Goal: Task Accomplishment & Management: Manage account settings

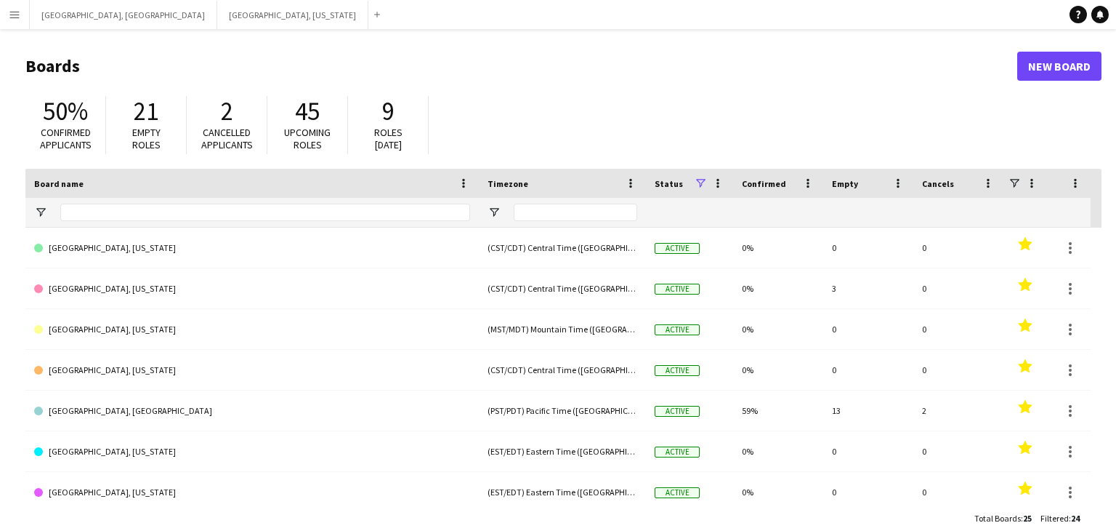
click at [10, 9] on app-icon "Menu" at bounding box center [15, 15] width 12 height 12
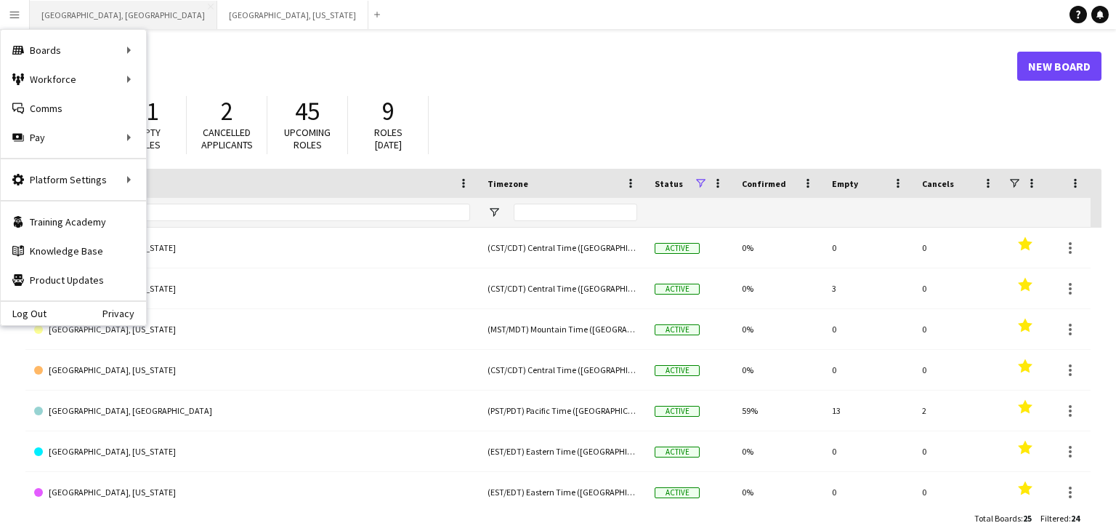
click at [92, 25] on button "Los Angeles, CA Close" at bounding box center [124, 15] width 188 height 28
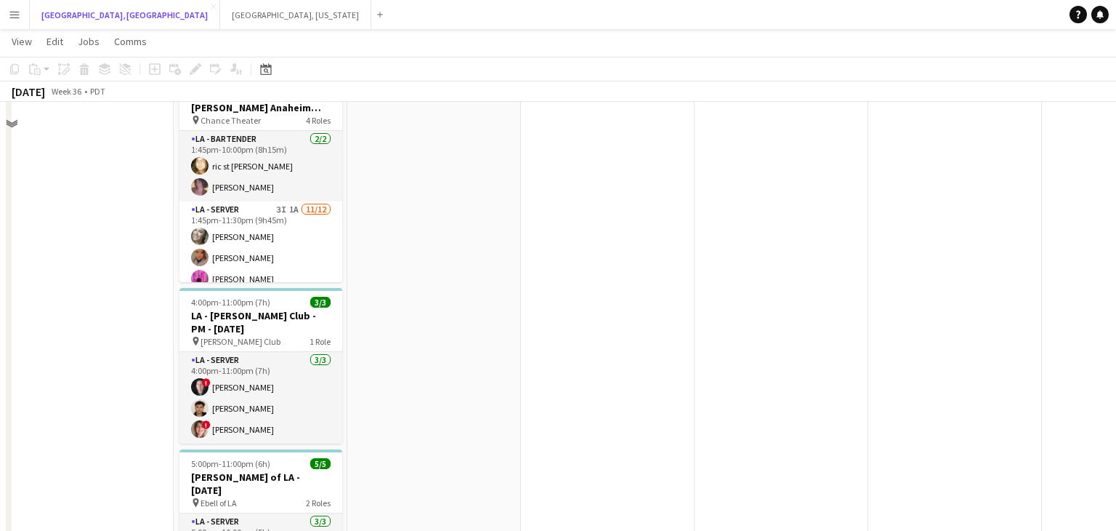
scroll to position [440, 0]
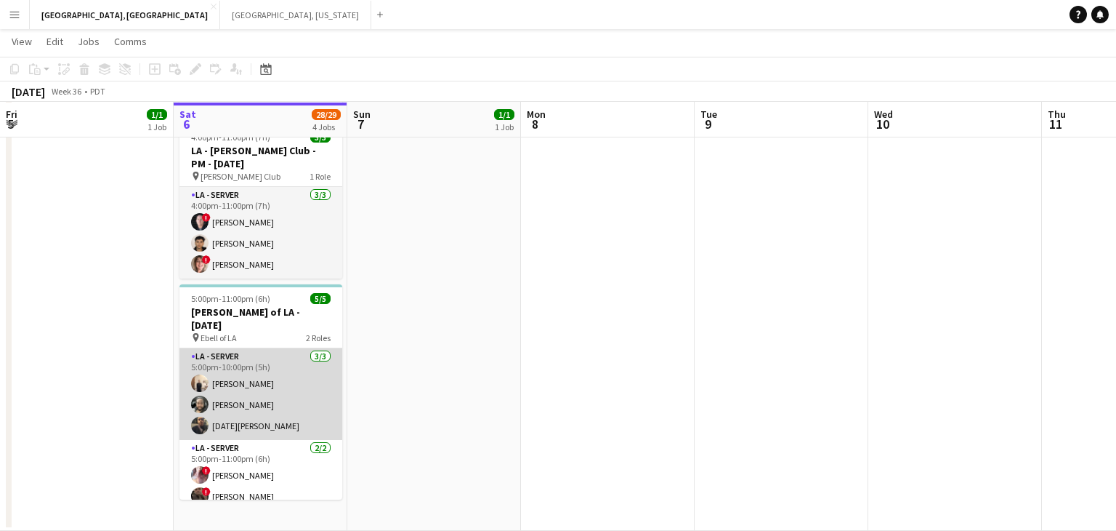
click at [282, 367] on app-card-role "LA - Server 3/3 5:00pm-10:00pm (5h) antonina anselmo Ryan Tang Noel Cruz" at bounding box center [261, 394] width 163 height 92
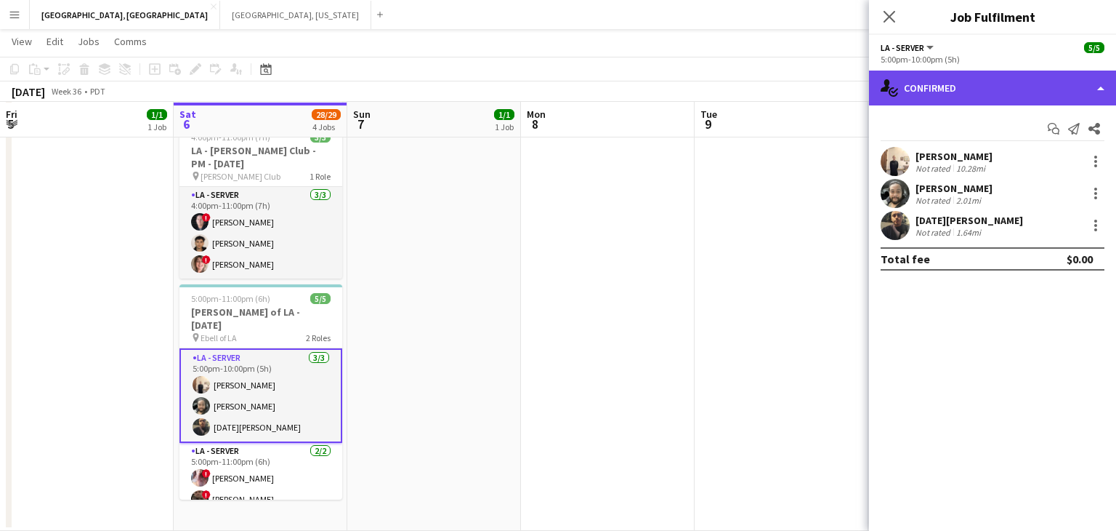
click at [1106, 88] on div "single-neutral-actions-check-2 Confirmed" at bounding box center [992, 87] width 247 height 35
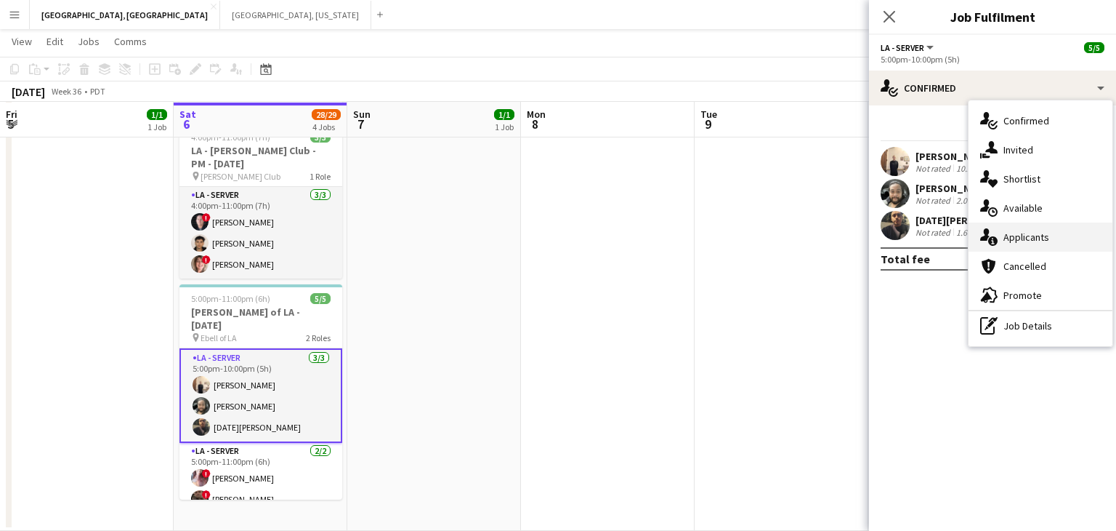
click at [1045, 237] on span "Applicants" at bounding box center [1027, 236] width 46 height 13
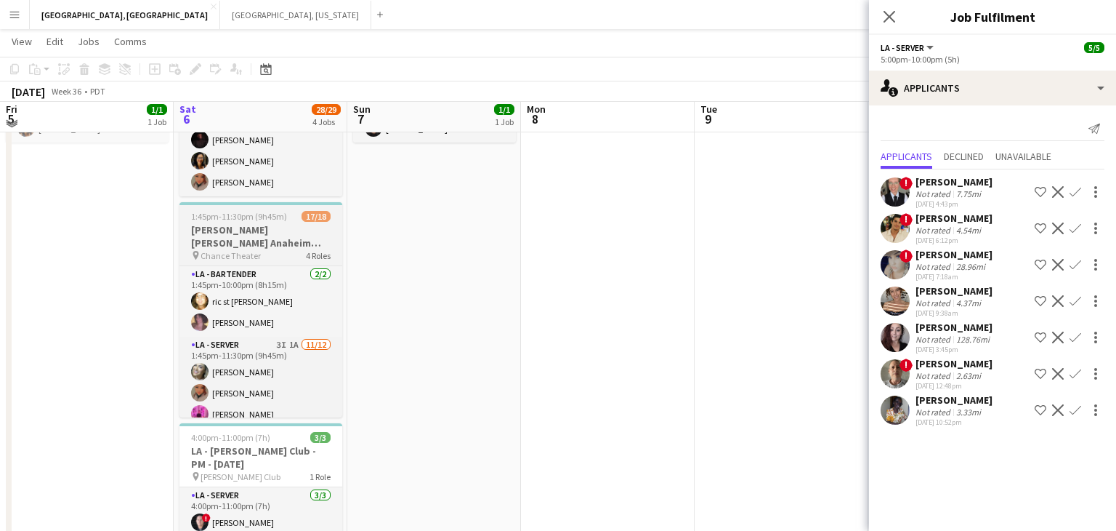
scroll to position [129, 0]
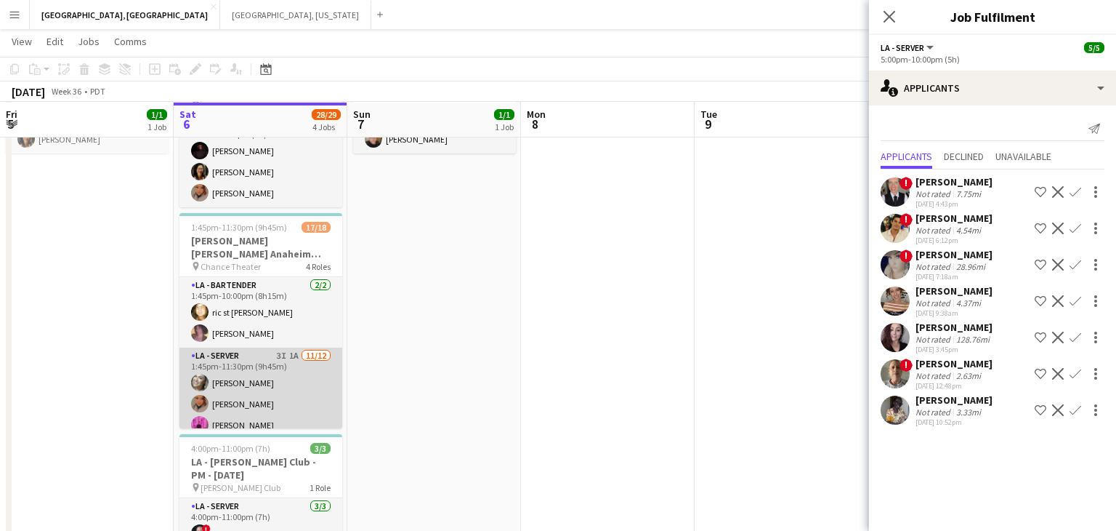
click at [300, 363] on app-card-role "LA - Server 3I 1A 11/12 1:45pm-11:30pm (9h45m) Alyssa Woods Monserrat Gutierrez…" at bounding box center [261, 490] width 163 height 286
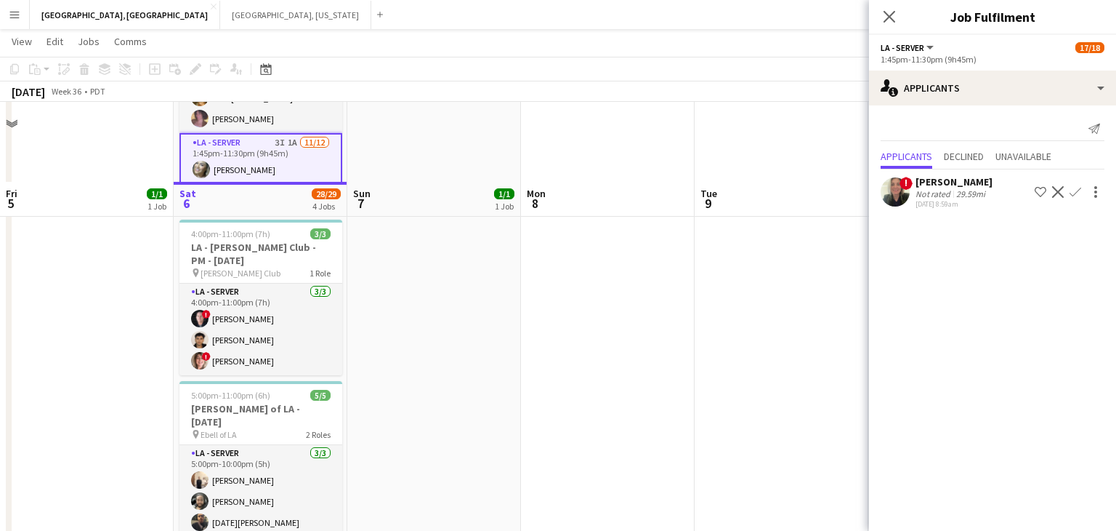
scroll to position [440, 0]
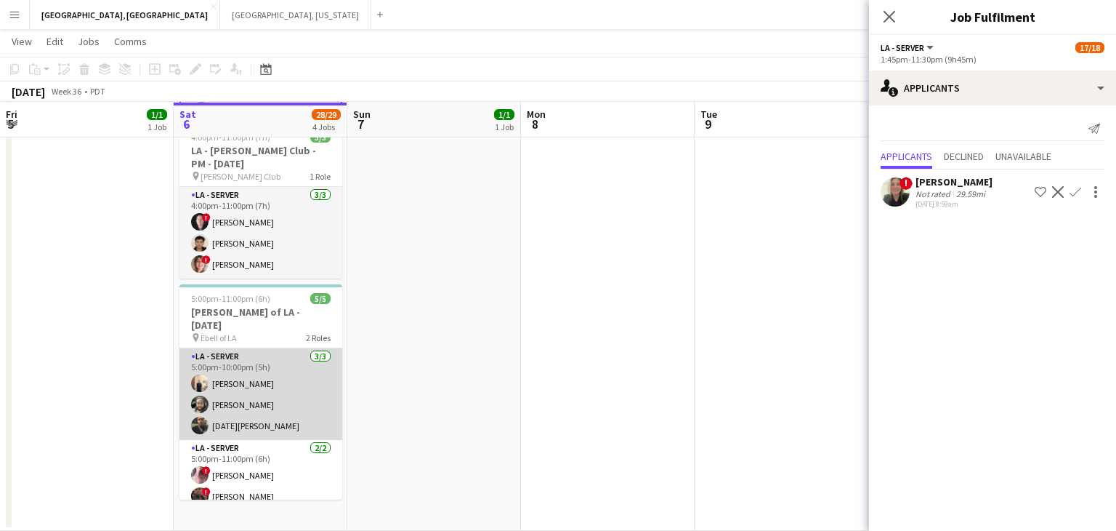
drag, startPoint x: 279, startPoint y: 392, endPoint x: 316, endPoint y: 382, distance: 38.4
click at [278, 392] on app-card-role "LA - Server 3/3 5:00pm-10:00pm (5h) antonina anselmo Ryan Tang Noel Cruz" at bounding box center [261, 394] width 163 height 92
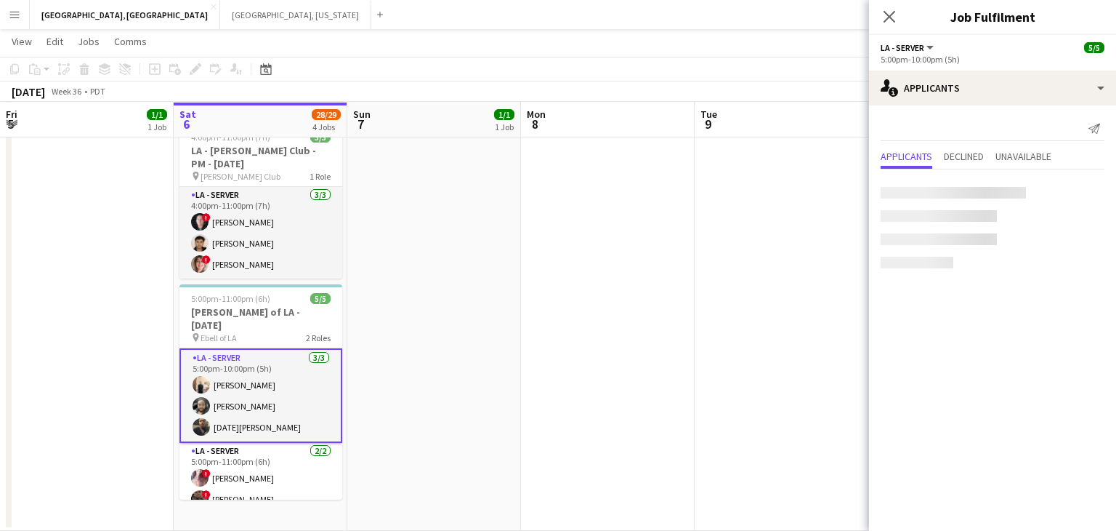
scroll to position [0, 348]
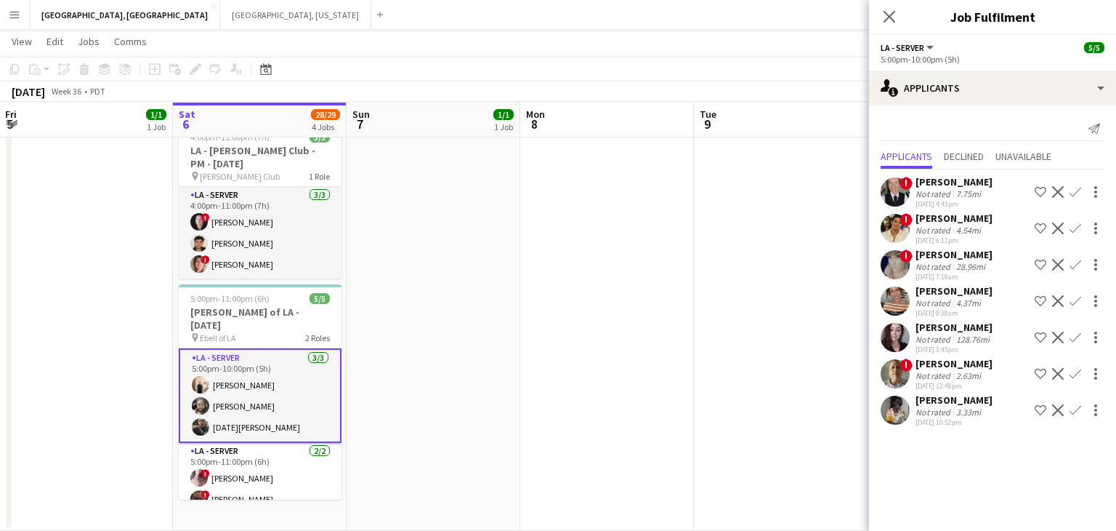
click at [960, 414] on div "3.33mi" at bounding box center [969, 411] width 31 height 11
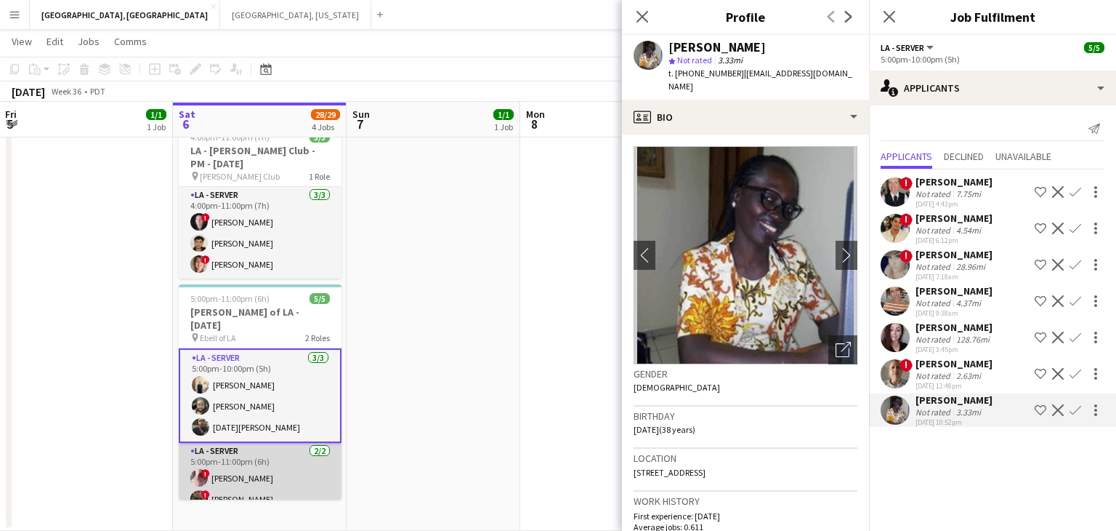
click at [249, 456] on app-card-role "LA - Server 2/2 5:00pm-11:00pm (6h) ! IVONNA WILBURN ! steven oneal" at bounding box center [260, 478] width 163 height 70
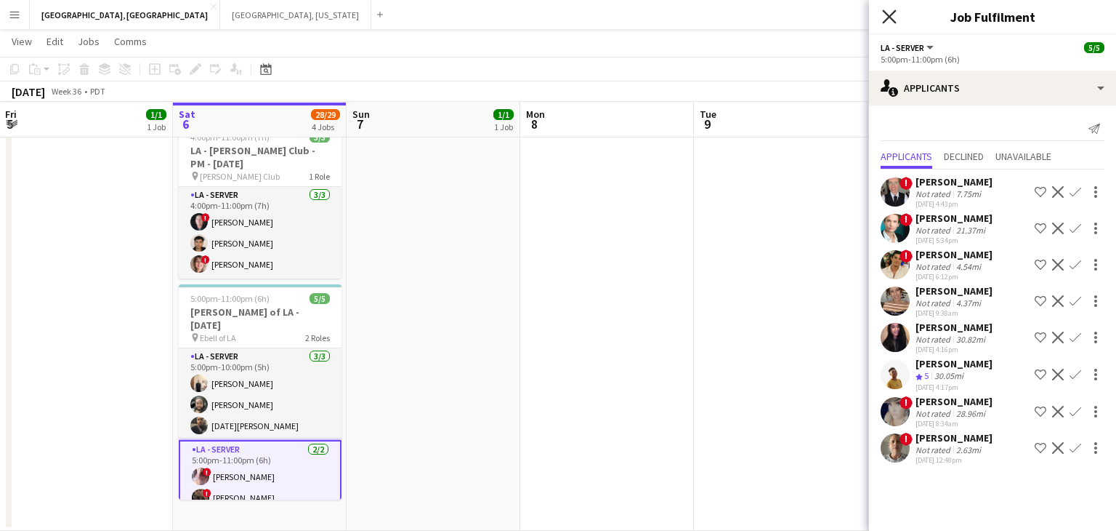
click at [893, 22] on icon "Close pop-in" at bounding box center [889, 16] width 14 height 14
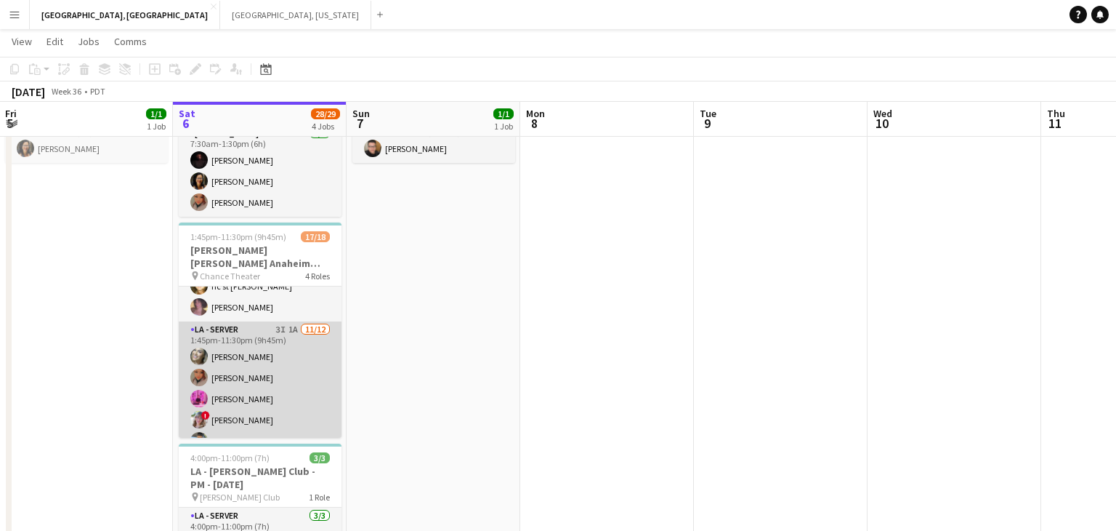
scroll to position [131, 0]
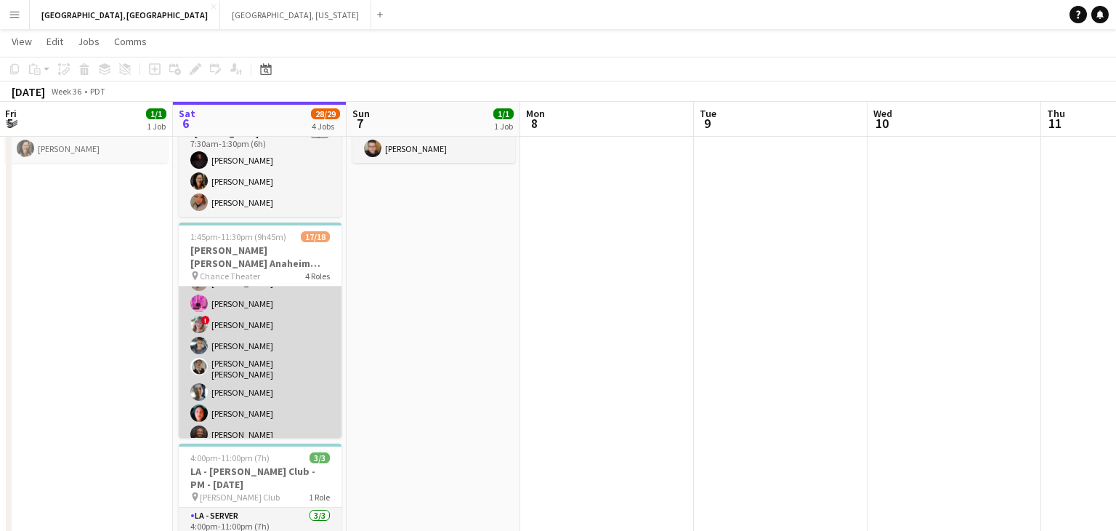
click at [290, 351] on app-card-role "LA - Server 3I 1A 11/12 1:45pm-11:30pm (9h45m) Alyssa Woods Monserrat Gutierrez…" at bounding box center [260, 369] width 163 height 286
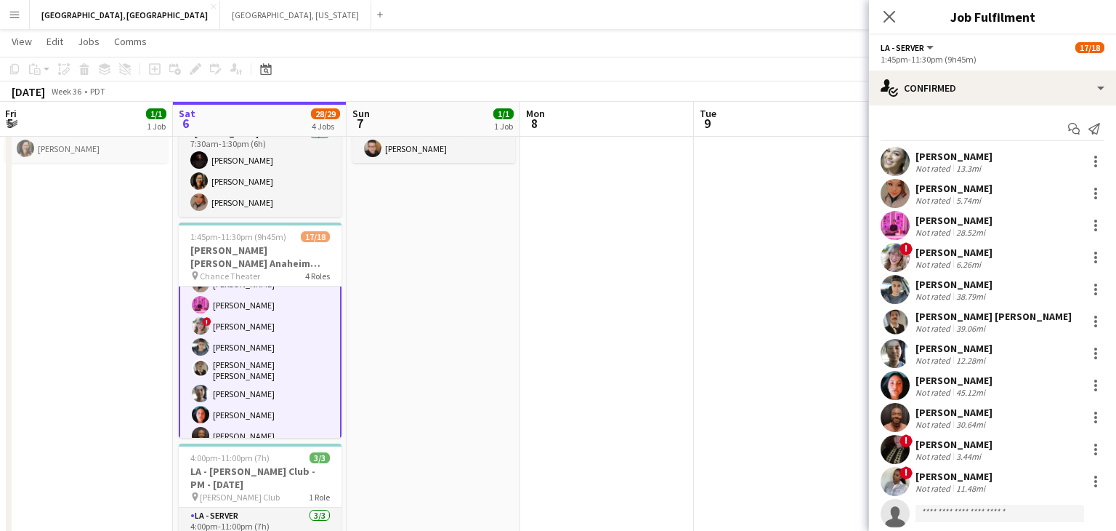
scroll to position [132, 0]
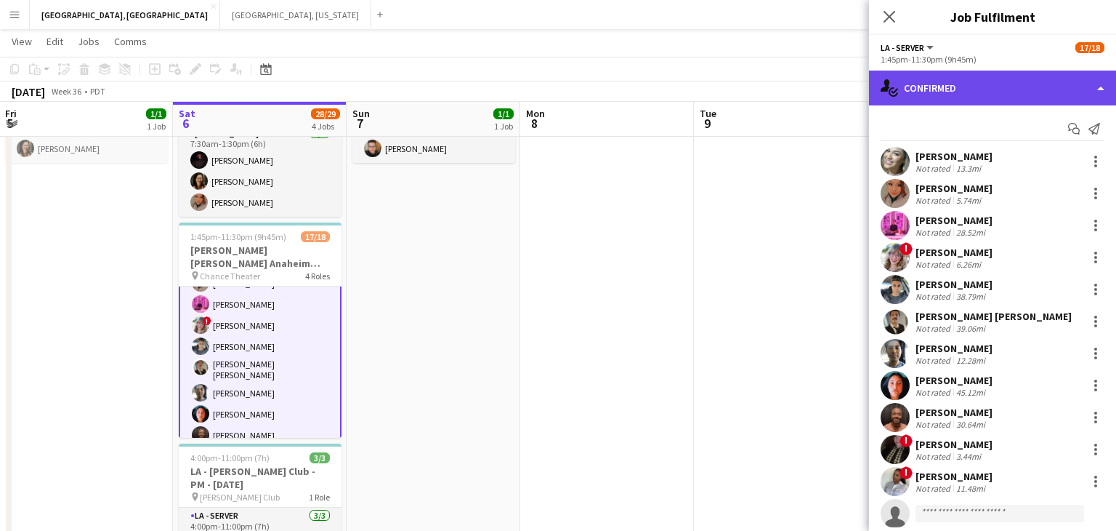
click at [1101, 89] on div "single-neutral-actions-check-2 Confirmed" at bounding box center [992, 87] width 247 height 35
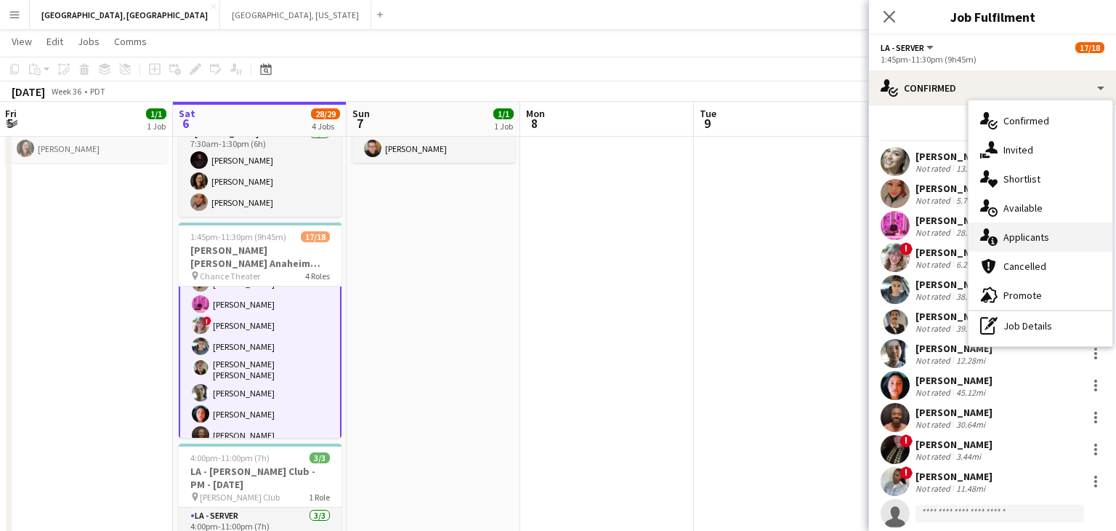
click at [1034, 235] on span "Applicants" at bounding box center [1027, 236] width 46 height 13
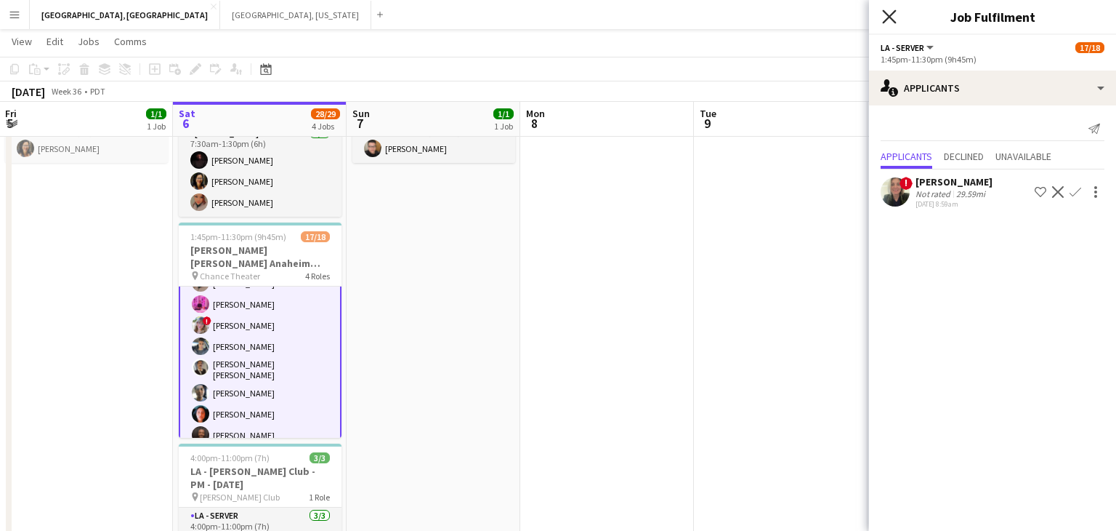
click at [882, 15] on icon "Close pop-in" at bounding box center [889, 16] width 14 height 14
